Goal: Task Accomplishment & Management: Use online tool/utility

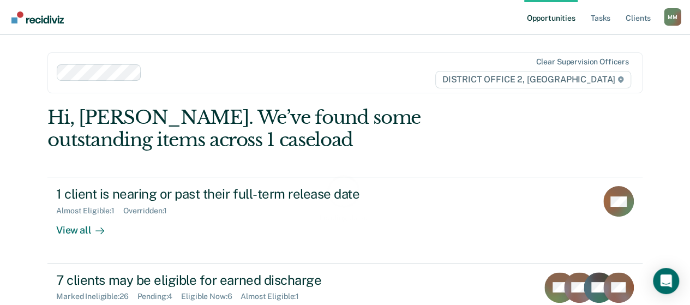
click at [673, 19] on div "M M" at bounding box center [672, 16] width 17 height 17
click at [642, 18] on link "Client s" at bounding box center [638, 17] width 29 height 35
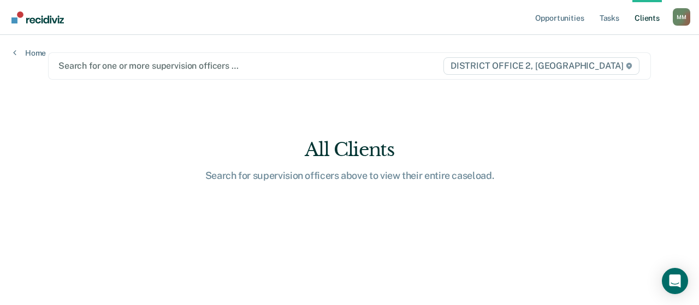
click at [128, 73] on div "Search for one or more supervision officers …" at bounding box center [250, 65] width 386 height 15
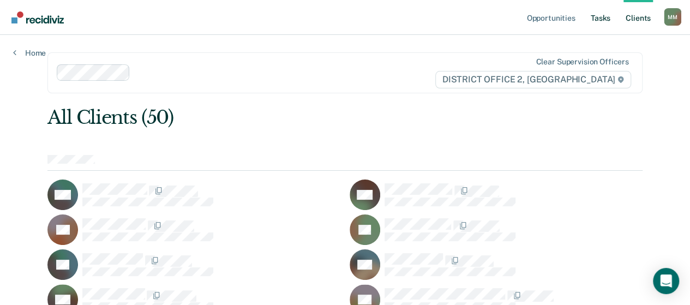
click at [594, 13] on link "Tasks" at bounding box center [601, 17] width 24 height 35
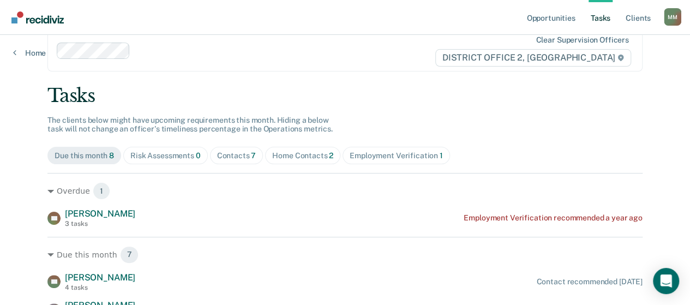
scroll to position [1, 0]
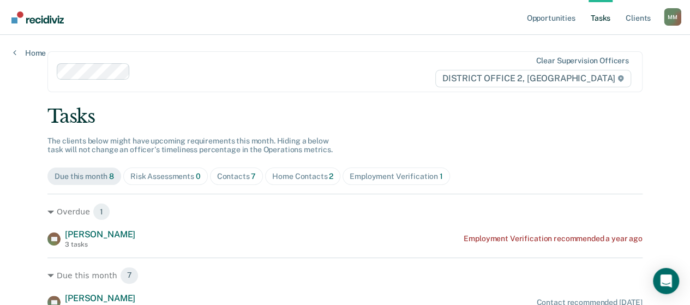
click at [221, 172] on div "Contacts 7" at bounding box center [236, 176] width 39 height 9
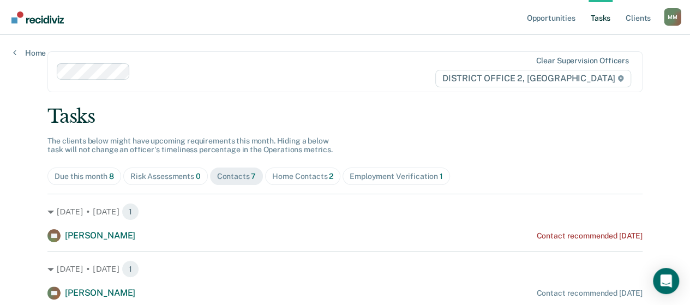
click at [283, 172] on div "Home Contacts 2" at bounding box center [302, 176] width 61 height 9
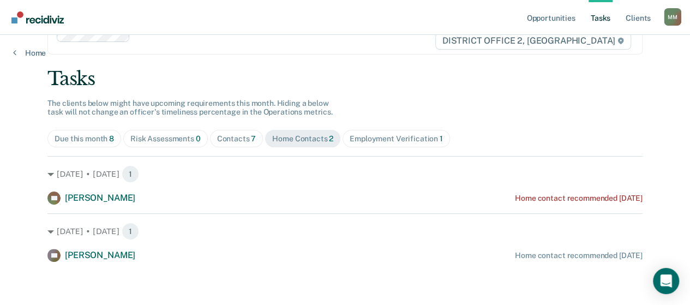
click at [224, 138] on div "Contacts 7" at bounding box center [236, 138] width 39 height 9
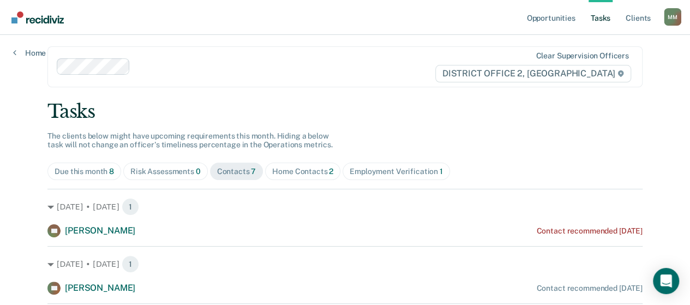
scroll to position [0, 0]
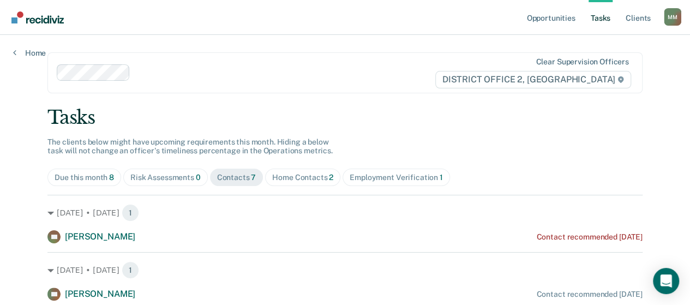
click at [677, 21] on div "M M" at bounding box center [672, 16] width 17 height 17
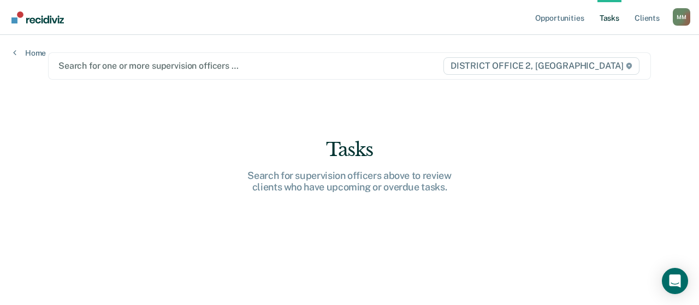
click at [120, 64] on div at bounding box center [250, 65] width 384 height 13
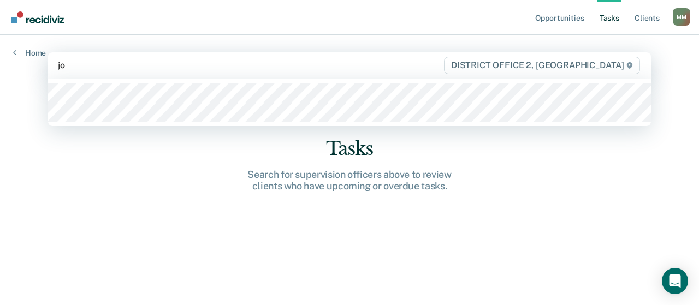
type input "[PERSON_NAME]"
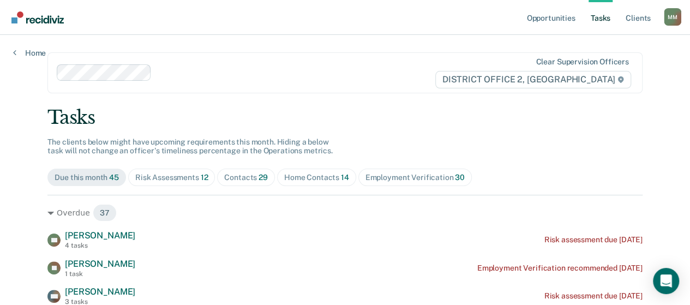
click at [177, 178] on div "Risk Assessments 12" at bounding box center [171, 177] width 73 height 9
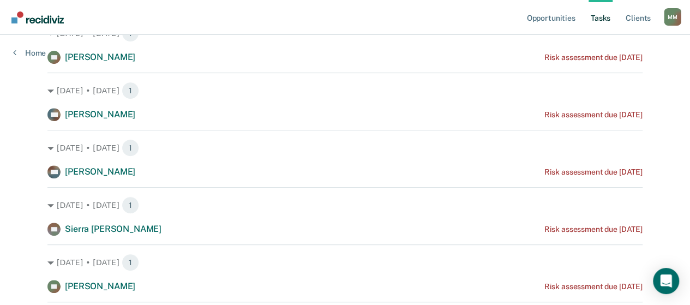
scroll to position [66, 0]
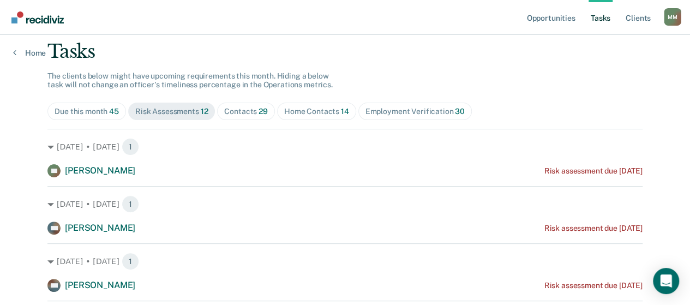
click at [235, 113] on div "Contacts 29" at bounding box center [246, 111] width 44 height 9
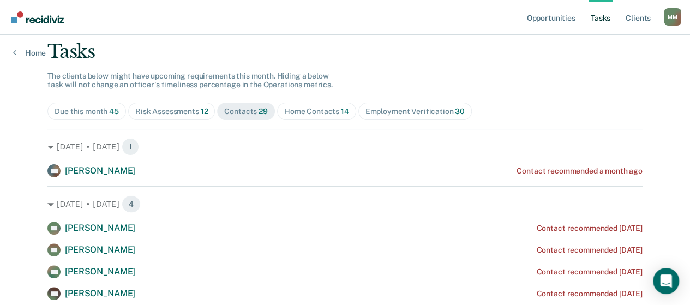
click at [296, 114] on div "Home Contacts 14" at bounding box center [316, 111] width 65 height 9
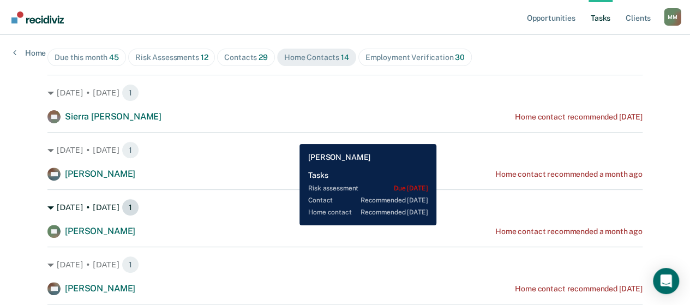
scroll to position [11, 0]
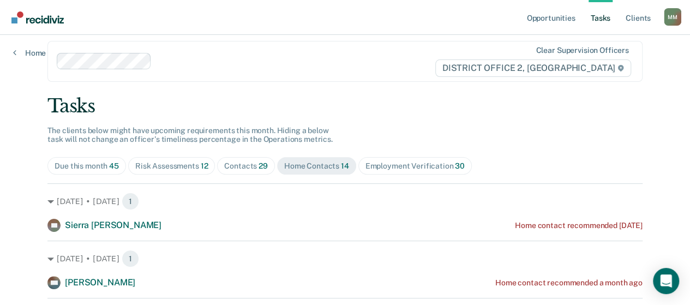
click at [250, 164] on div "Contacts 29" at bounding box center [246, 166] width 44 height 9
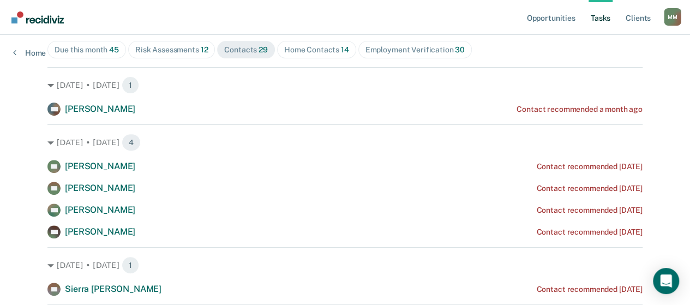
scroll to position [0, 0]
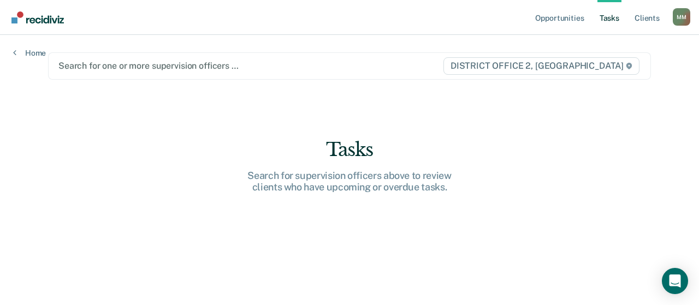
click at [159, 71] on div at bounding box center [250, 65] width 384 height 13
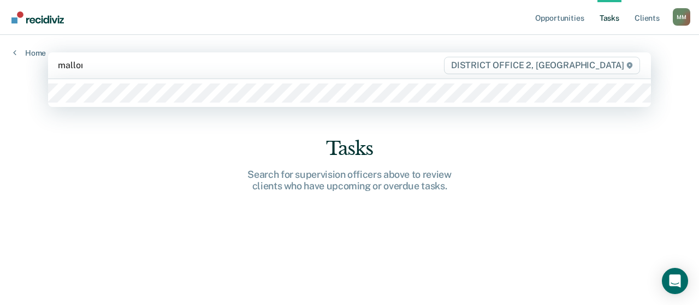
type input "[PERSON_NAME]"
